Goal: Information Seeking & Learning: Learn about a topic

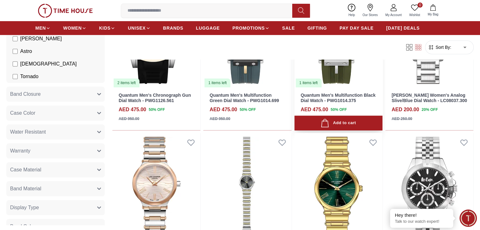
scroll to position [275, 0]
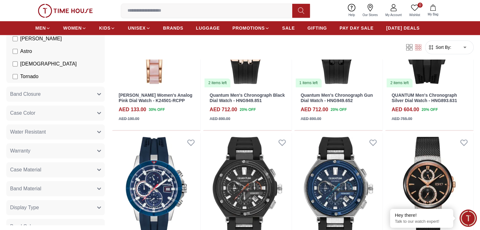
scroll to position [747, 0]
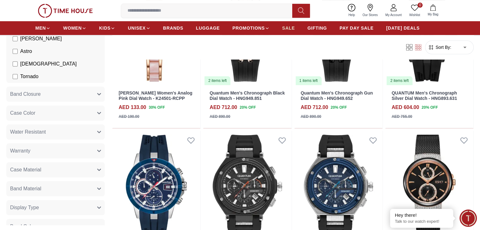
click at [284, 31] on link "SALE" at bounding box center [288, 27] width 13 height 11
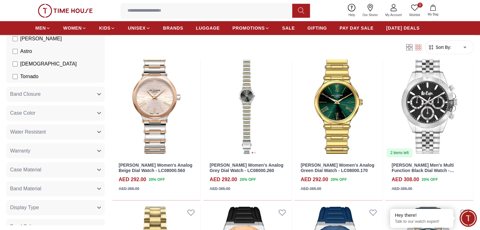
scroll to position [364, 0]
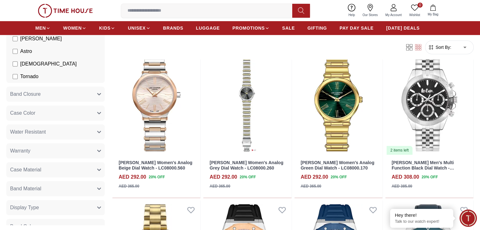
click at [140, 15] on input at bounding box center [209, 10] width 176 height 13
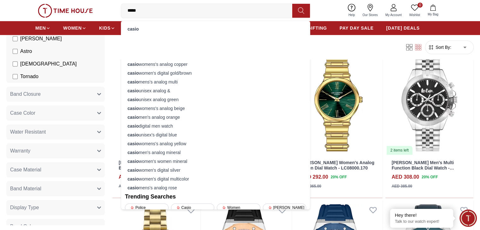
type input "*****"
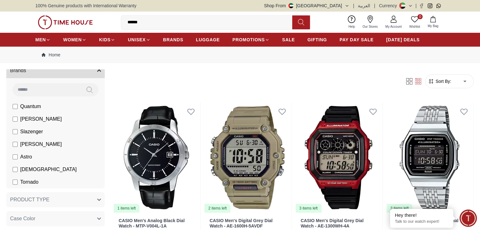
scroll to position [112, 0]
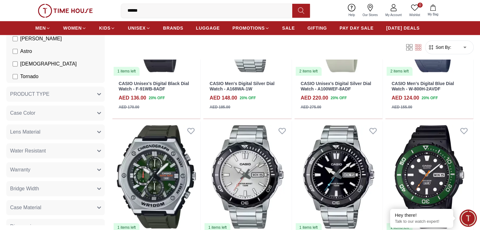
scroll to position [449, 0]
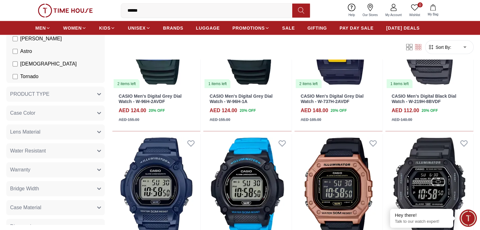
scroll to position [1377, 0]
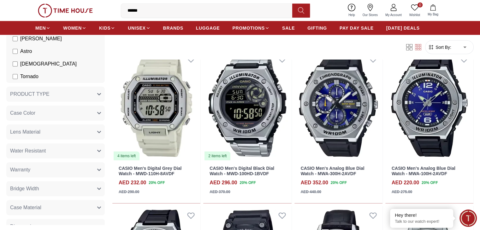
scroll to position [1617, 0]
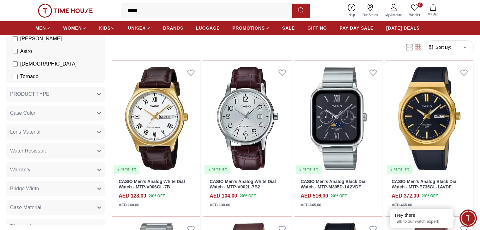
scroll to position [2232, 0]
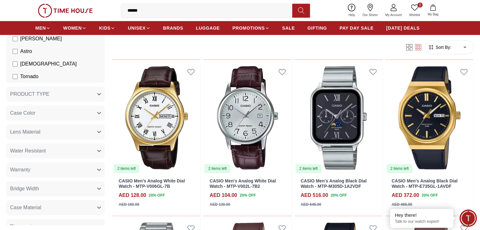
click at [170, 5] on input "*****" at bounding box center [209, 10] width 176 height 13
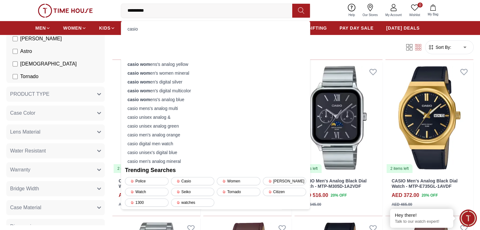
type input "**********"
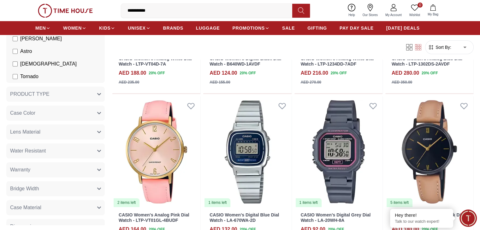
scroll to position [179, 0]
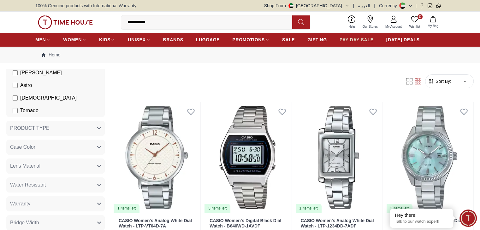
click at [353, 42] on span "PAY DAY SALE" at bounding box center [357, 40] width 34 height 6
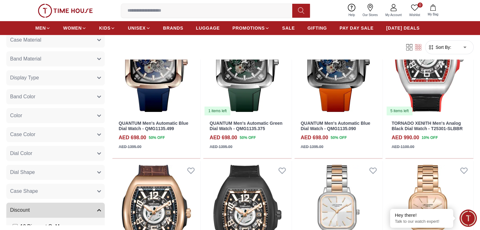
scroll to position [260, 0]
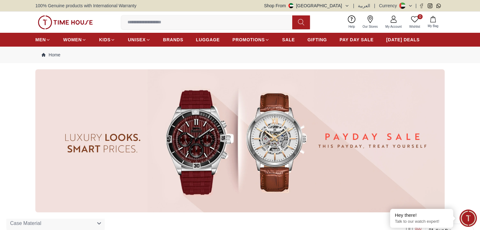
scroll to position [535, 0]
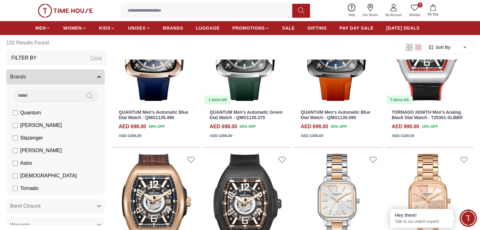
scroll to position [3, 0]
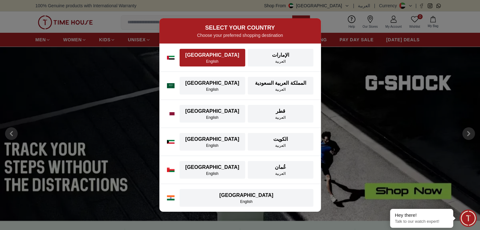
click at [206, 61] on div "English" at bounding box center [212, 61] width 58 height 5
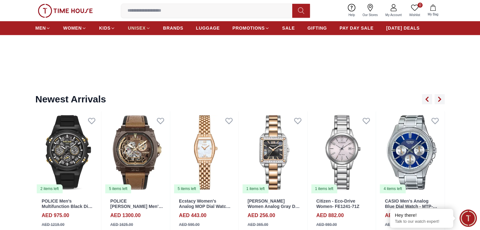
scroll to position [711, 0]
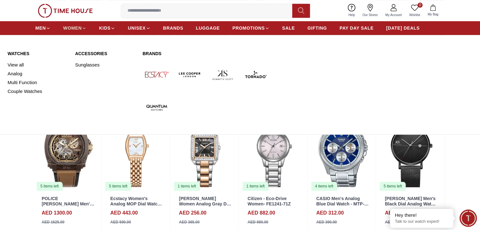
click at [69, 24] on link "WOMEN" at bounding box center [74, 27] width 23 height 11
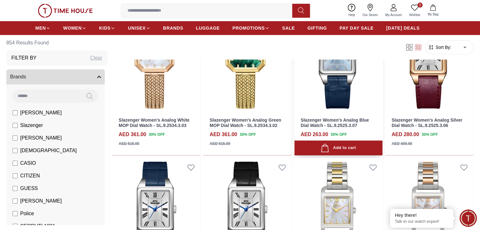
scroll to position [259, 0]
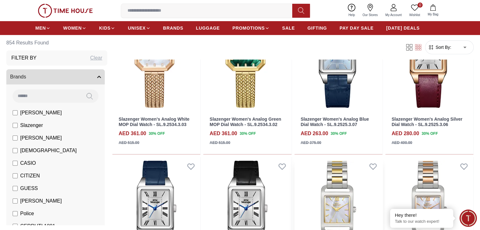
click at [294, 157] on img at bounding box center [338, 212] width 88 height 111
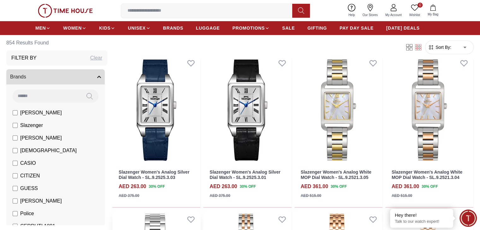
scroll to position [364, 0]
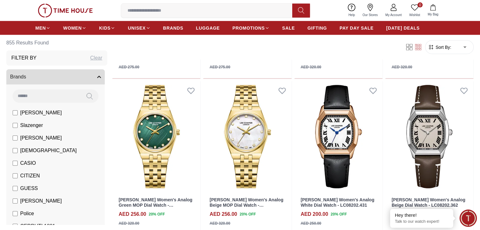
scroll to position [1275, 0]
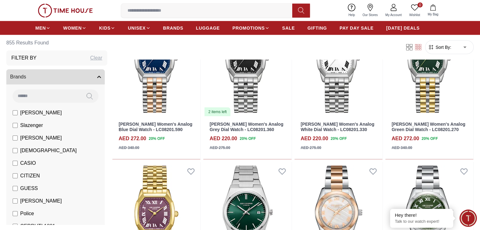
scroll to position [1507, 0]
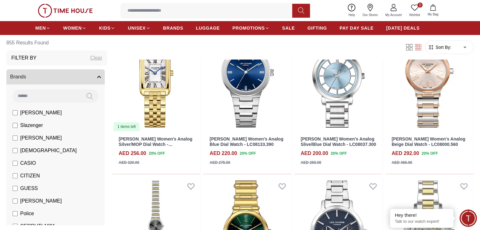
scroll to position [2432, 0]
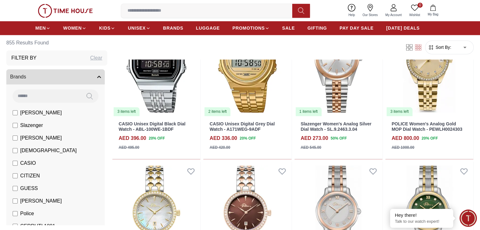
scroll to position [3446, 0]
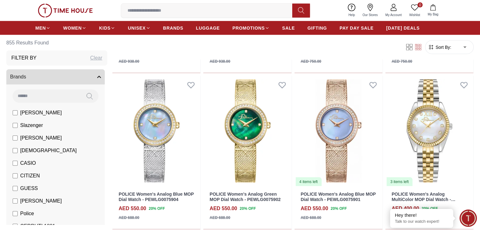
scroll to position [3649, 0]
